Goal: Information Seeking & Learning: Learn about a topic

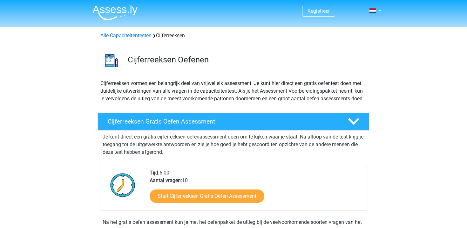
scroll to position [34, 0]
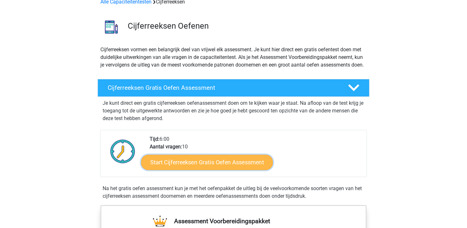
click at [199, 169] on link "Start Cijferreeksen Gratis Oefen Assessment" at bounding box center [207, 161] width 132 height 15
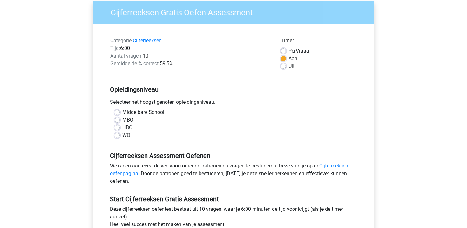
scroll to position [52, 0]
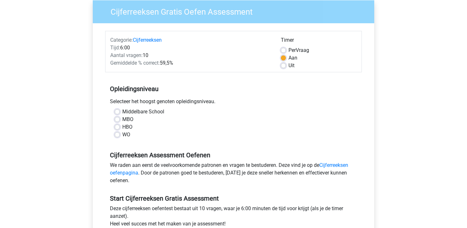
click at [131, 129] on label "HBO" at bounding box center [127, 127] width 10 height 8
click at [120, 129] on input "HBO" at bounding box center [117, 126] width 5 height 6
radio input "true"
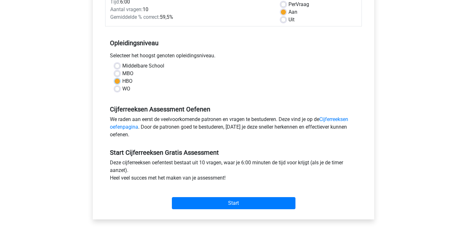
scroll to position [101, 0]
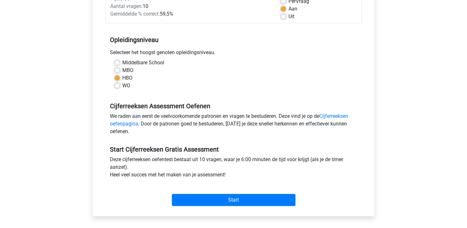
click at [128, 86] on label "WO" at bounding box center [126, 86] width 8 height 8
click at [120, 86] on input "WO" at bounding box center [117, 85] width 5 height 6
radio input "true"
click at [128, 78] on label "HBO" at bounding box center [127, 78] width 10 height 8
click at [120, 78] on input "HBO" at bounding box center [117, 77] width 5 height 6
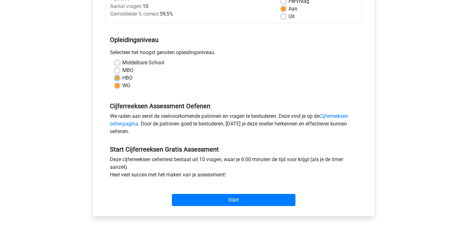
radio input "true"
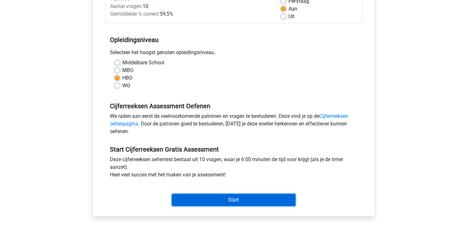
click at [219, 198] on input "Start" at bounding box center [234, 200] width 124 height 12
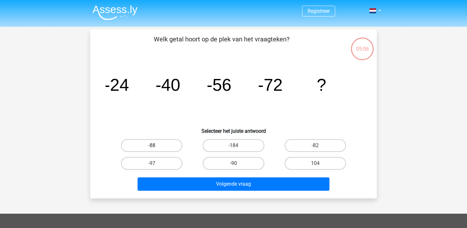
click at [176, 146] on label "-88" at bounding box center [151, 145] width 61 height 13
click at [156, 146] on input "-88" at bounding box center [154, 147] width 4 height 4
radio input "true"
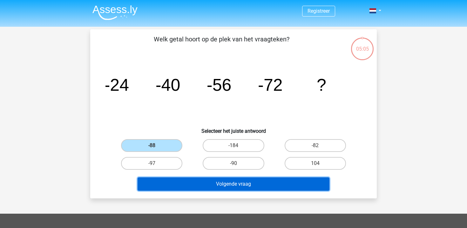
click at [198, 182] on button "Volgende vraag" at bounding box center [234, 183] width 192 height 13
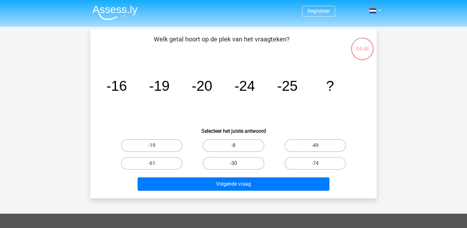
click at [257, 162] on label "-30" at bounding box center [233, 163] width 61 height 13
click at [238, 163] on input "-30" at bounding box center [236, 165] width 4 height 4
radio input "true"
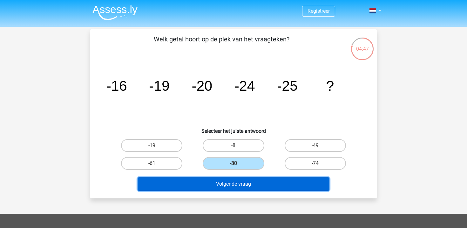
click at [255, 185] on button "Volgende vraag" at bounding box center [234, 183] width 192 height 13
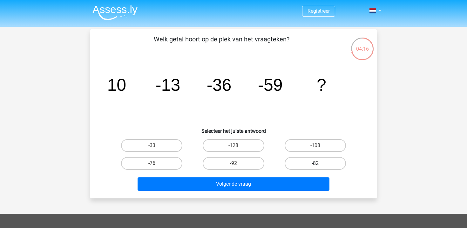
click at [306, 166] on label "-82" at bounding box center [315, 163] width 61 height 13
click at [315, 166] on input "-82" at bounding box center [317, 165] width 4 height 4
radio input "true"
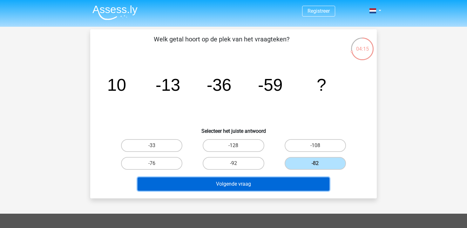
click at [299, 182] on button "Volgende vraag" at bounding box center [234, 183] width 192 height 13
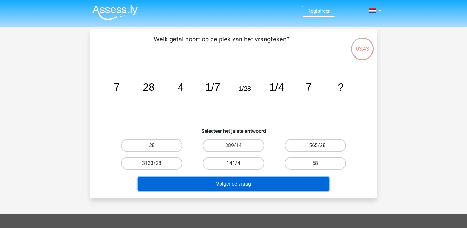
click at [225, 181] on button "Volgende vraag" at bounding box center [234, 183] width 192 height 13
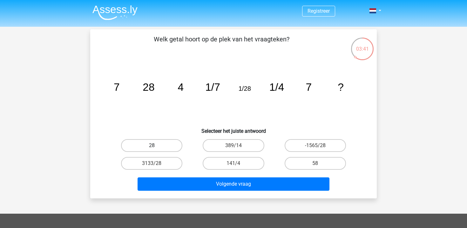
click at [158, 144] on label "28" at bounding box center [151, 145] width 61 height 13
click at [156, 145] on input "28" at bounding box center [154, 147] width 4 height 4
radio input "true"
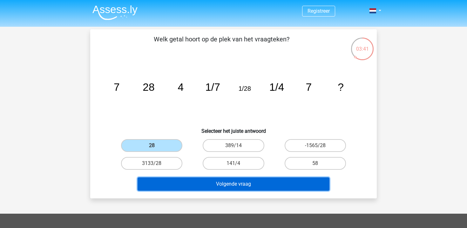
click at [171, 181] on button "Volgende vraag" at bounding box center [234, 183] width 192 height 13
click at [181, 182] on button "Volgende vraag" at bounding box center [234, 183] width 192 height 13
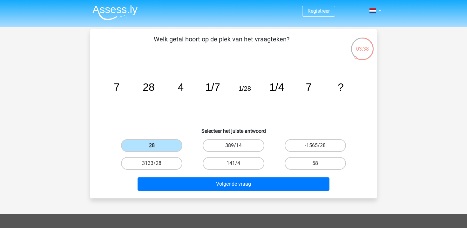
click at [225, 141] on label "389/14" at bounding box center [233, 145] width 61 height 13
click at [234, 145] on input "389/14" at bounding box center [236, 147] width 4 height 4
radio input "true"
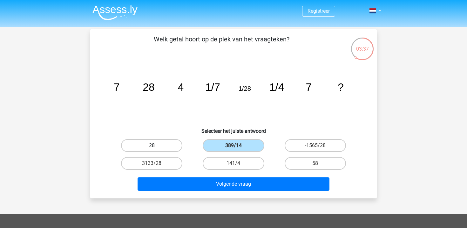
click at [177, 145] on label "28" at bounding box center [151, 145] width 61 height 13
click at [156, 145] on input "28" at bounding box center [154, 147] width 4 height 4
radio input "true"
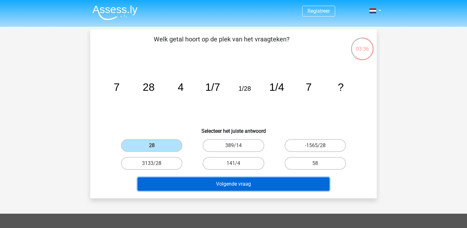
click at [192, 179] on button "Volgende vraag" at bounding box center [234, 183] width 192 height 13
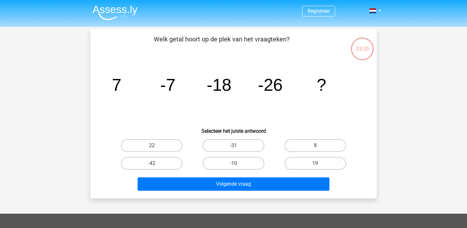
scroll to position [29, 0]
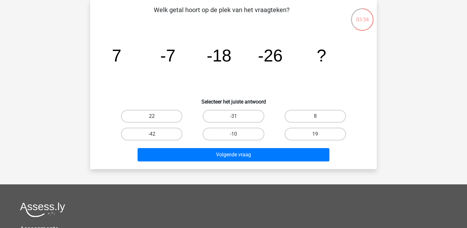
click at [172, 116] on label "22" at bounding box center [151, 116] width 61 height 13
click at [156, 116] on input "22" at bounding box center [154, 118] width 4 height 4
radio input "true"
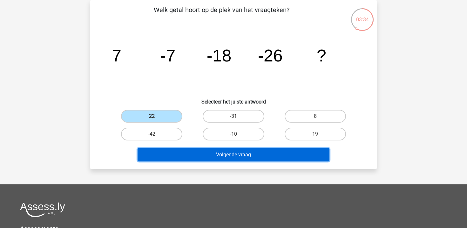
click at [179, 153] on button "Volgende vraag" at bounding box center [234, 154] width 192 height 13
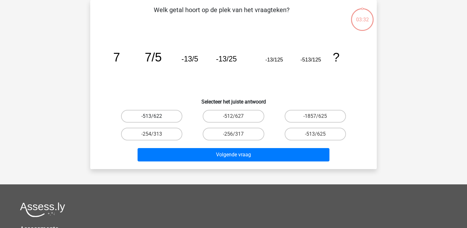
click at [167, 117] on label "-513/622" at bounding box center [151, 116] width 61 height 13
click at [156, 117] on input "-513/622" at bounding box center [154, 118] width 4 height 4
radio input "true"
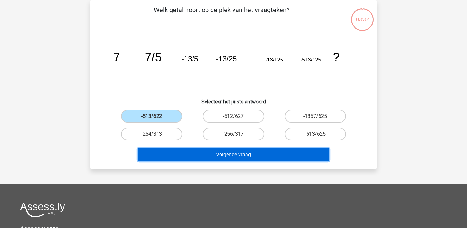
click at [173, 150] on button "Volgende vraag" at bounding box center [234, 154] width 192 height 13
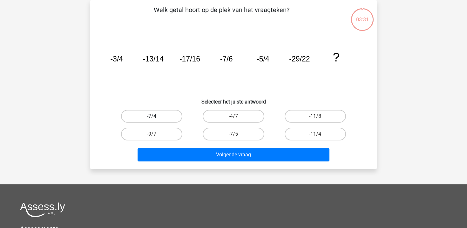
click at [170, 119] on label "-7/4" at bounding box center [151, 116] width 61 height 13
click at [156, 119] on input "-7/4" at bounding box center [154, 118] width 4 height 4
radio input "true"
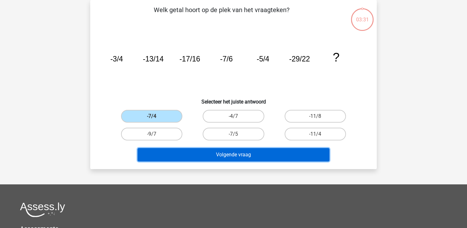
click at [172, 158] on button "Volgende vraag" at bounding box center [234, 154] width 192 height 13
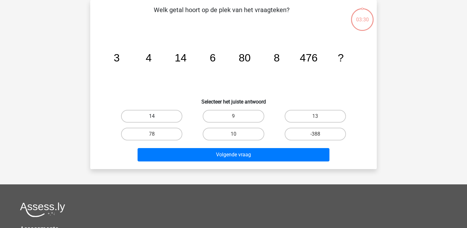
click at [167, 112] on label "14" at bounding box center [151, 116] width 61 height 13
click at [156, 116] on input "14" at bounding box center [154, 118] width 4 height 4
radio input "true"
click at [171, 166] on div "Welk getal hoort op de plek van het vraagteken? image/svg+xml 3 4 14 6 80 8 476…" at bounding box center [233, 84] width 287 height 169
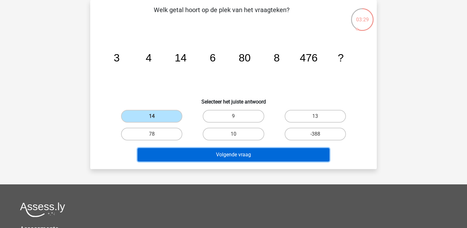
click at [171, 160] on button "Volgende vraag" at bounding box center [234, 154] width 192 height 13
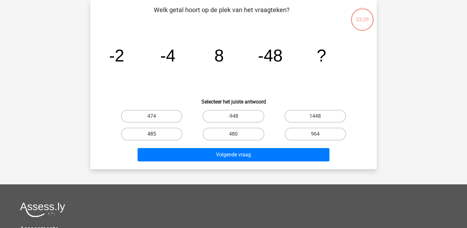
click at [168, 137] on label "485" at bounding box center [151, 133] width 61 height 13
click at [156, 137] on input "485" at bounding box center [154, 136] width 4 height 4
radio input "true"
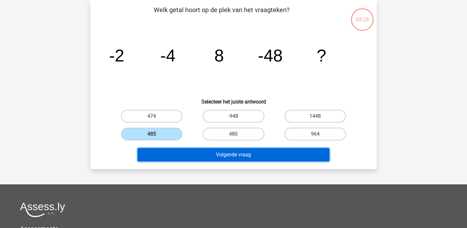
click at [168, 153] on button "Volgende vraag" at bounding box center [234, 154] width 192 height 13
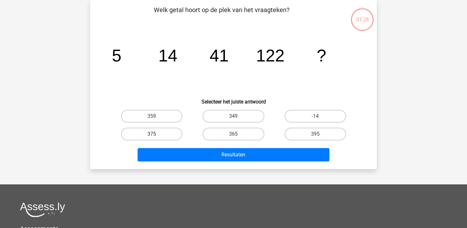
click at [167, 134] on label "375" at bounding box center [151, 133] width 61 height 13
click at [156, 134] on input "375" at bounding box center [154, 136] width 4 height 4
radio input "true"
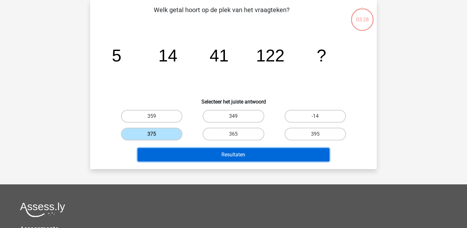
click at [168, 155] on button "Resultaten" at bounding box center [234, 154] width 192 height 13
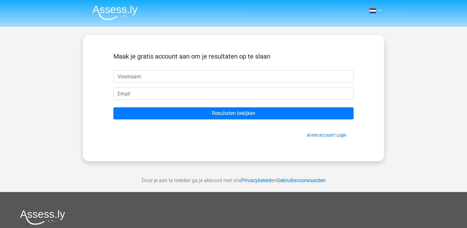
click at [168, 134] on span "Al een account? Login" at bounding box center [233, 135] width 235 height 6
